Goal: Transaction & Acquisition: Purchase product/service

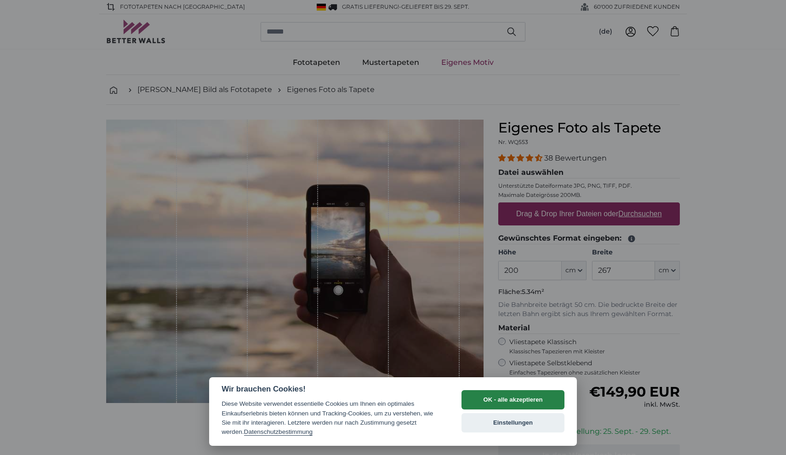
click at [481, 401] on button "OK - alle akzeptieren" at bounding box center [513, 399] width 103 height 19
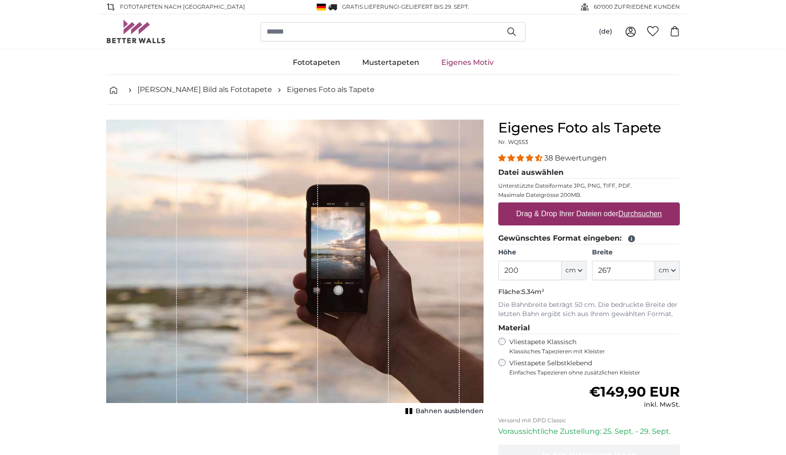
click at [552, 213] on label "Drag & Drop Ihrer Dateien oder Durchsuchen" at bounding box center [589, 214] width 153 height 18
click at [552, 205] on input "Drag & Drop Ihrer Dateien oder Durchsuchen" at bounding box center [590, 203] width 182 height 3
type input "**********"
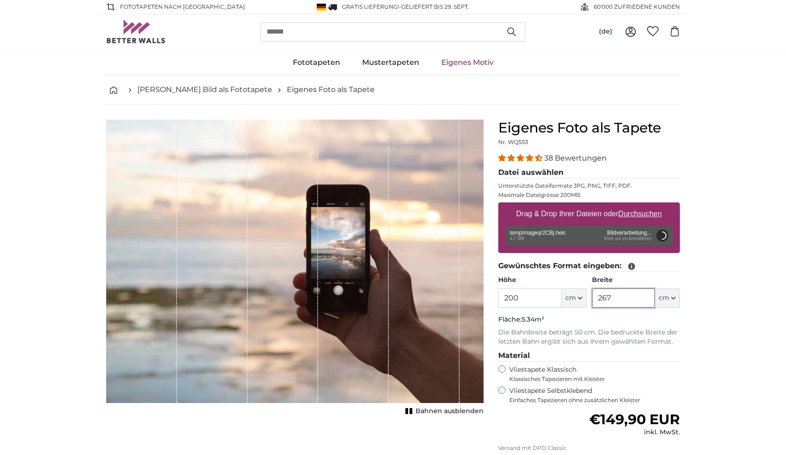
click at [630, 295] on input "267" at bounding box center [623, 297] width 63 height 19
type input "2"
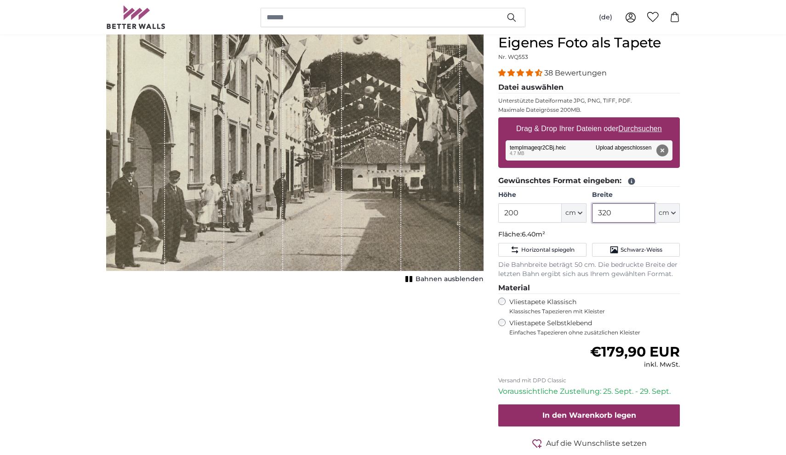
scroll to position [87, 0]
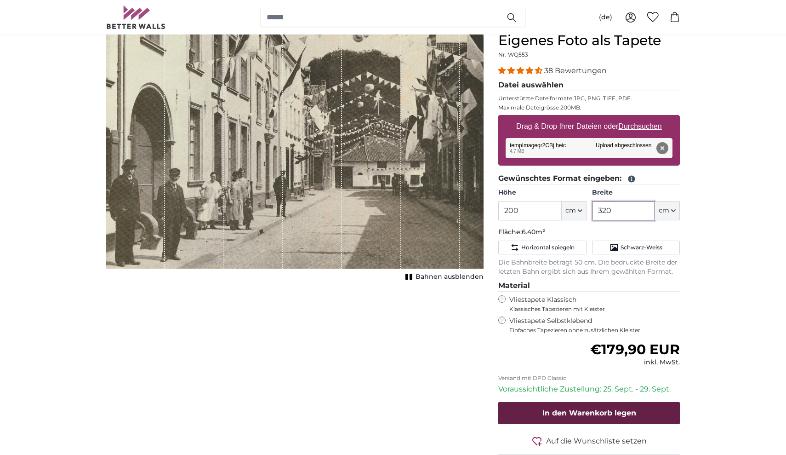
type input "320"
click at [596, 409] on span "In den Warenkorb legen" at bounding box center [590, 412] width 94 height 9
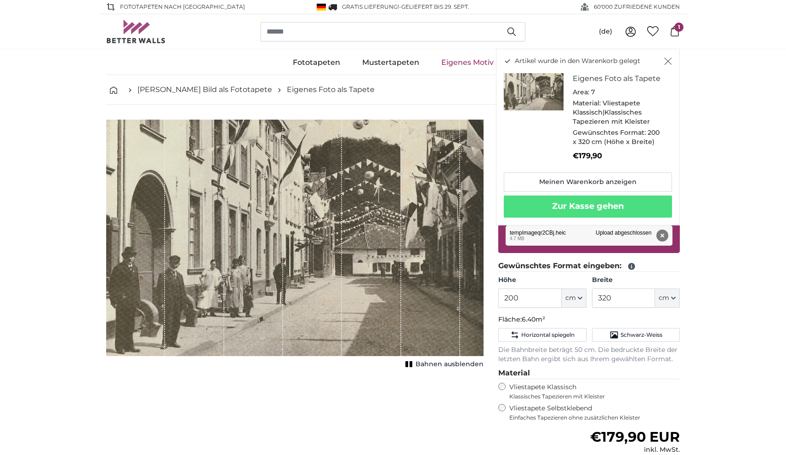
scroll to position [0, 0]
click at [356, 27] on input "search" at bounding box center [393, 31] width 265 height 19
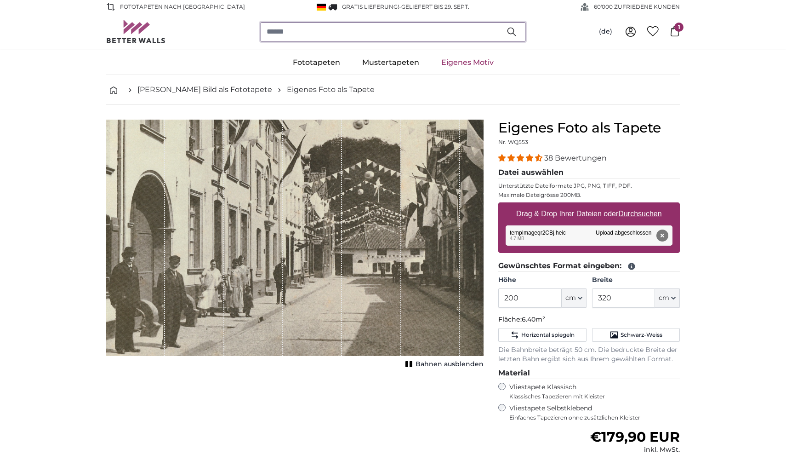
click at [356, 27] on input "search" at bounding box center [393, 31] width 265 height 19
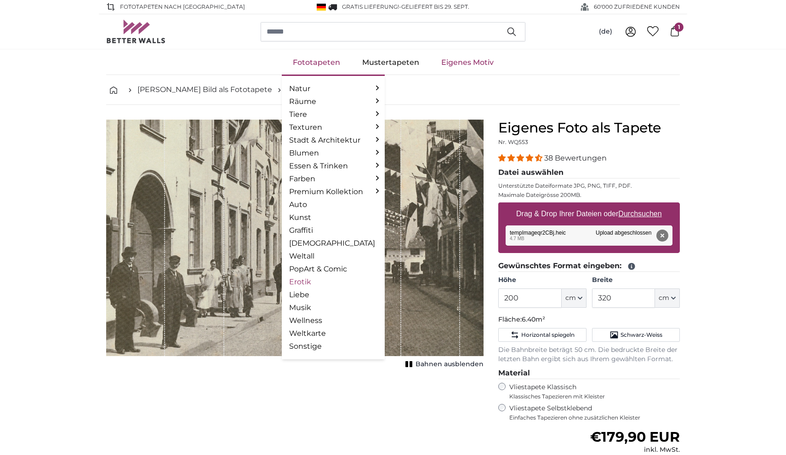
click at [300, 282] on link "Erotik" at bounding box center [333, 281] width 88 height 11
